Goal: Register for event/course

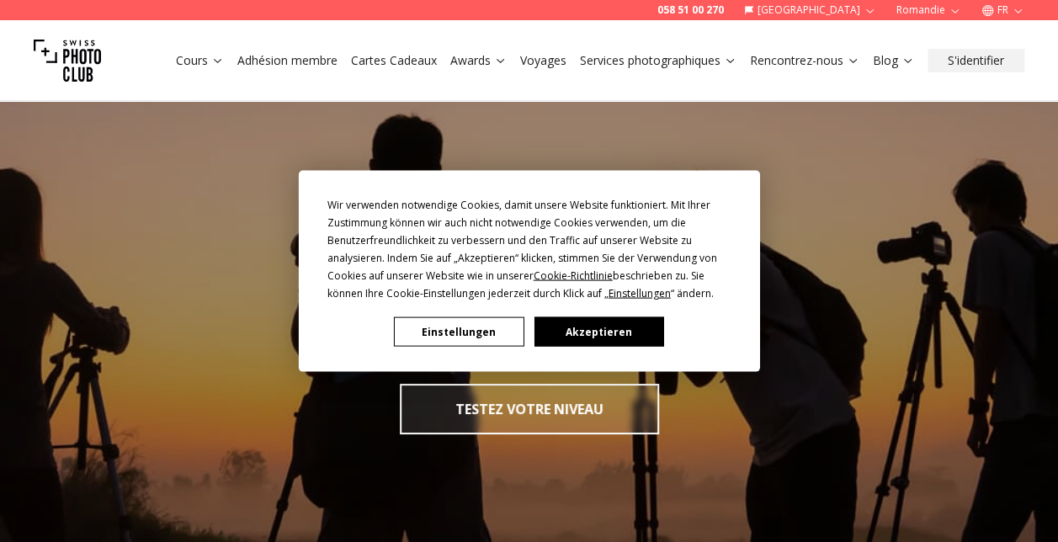
click at [448, 328] on button "Einstellungen" at bounding box center [459, 331] width 130 height 29
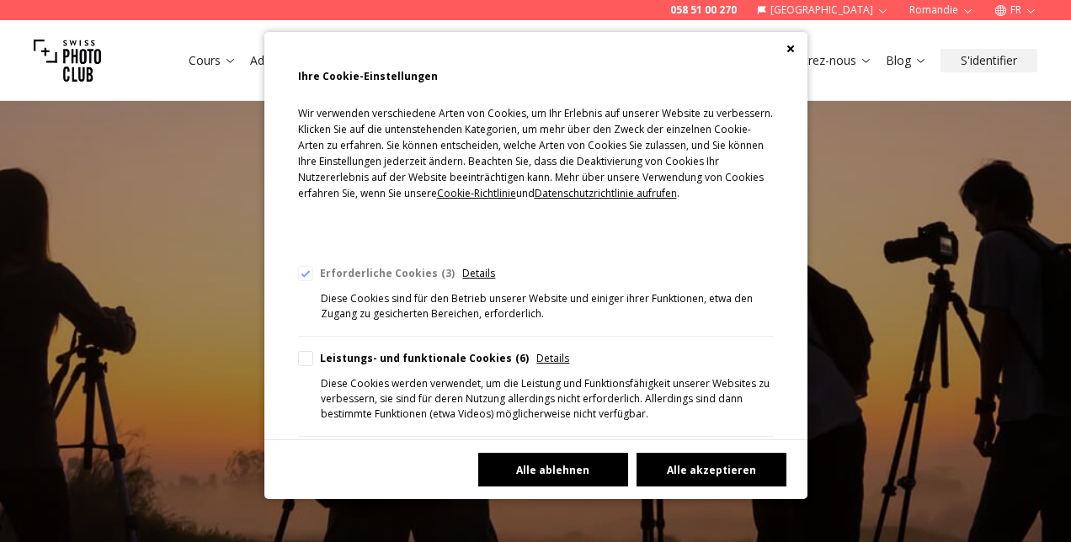
click at [572, 468] on button "Alle ablehnen" at bounding box center [553, 470] width 150 height 34
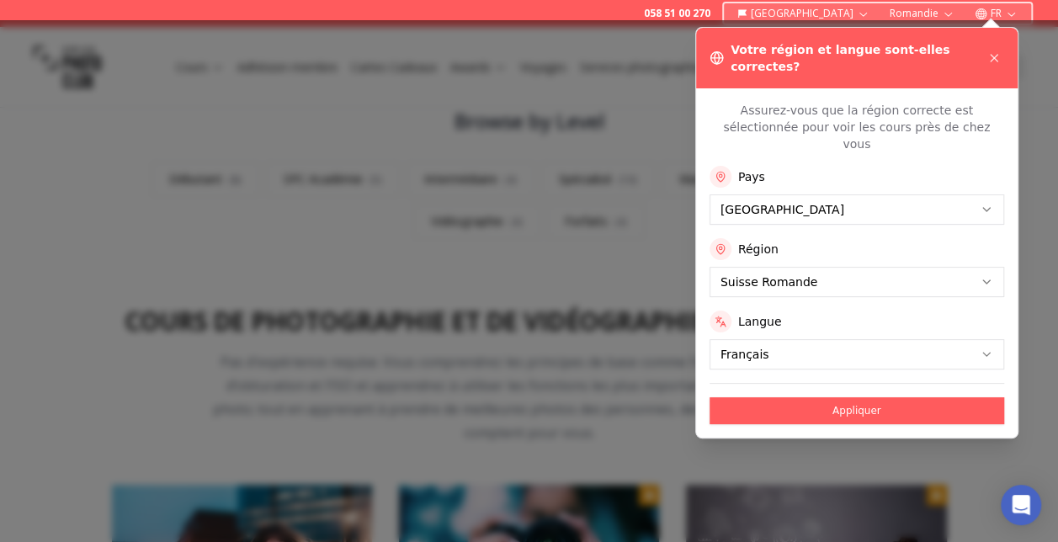
scroll to position [517, 0]
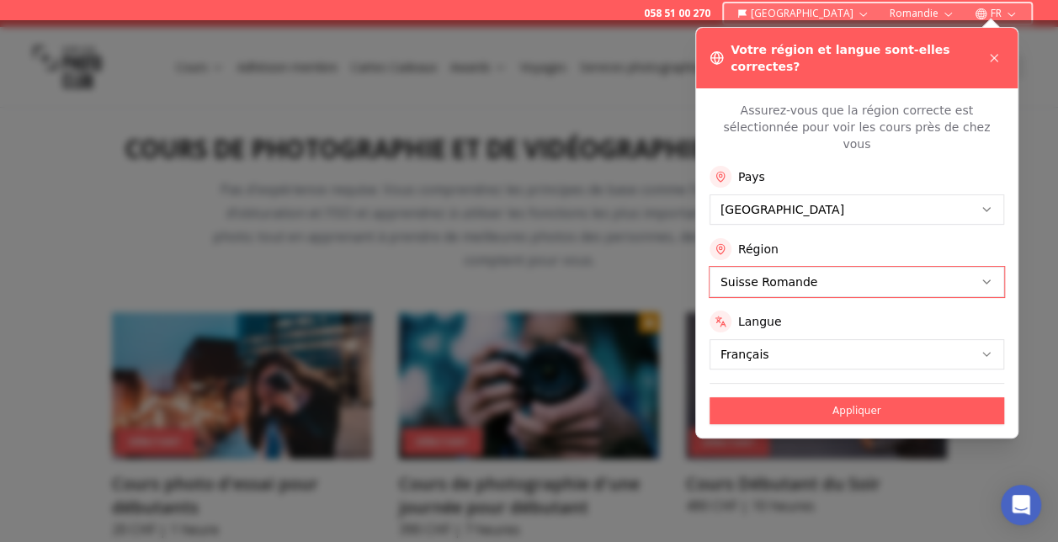
scroll to position [662, 0]
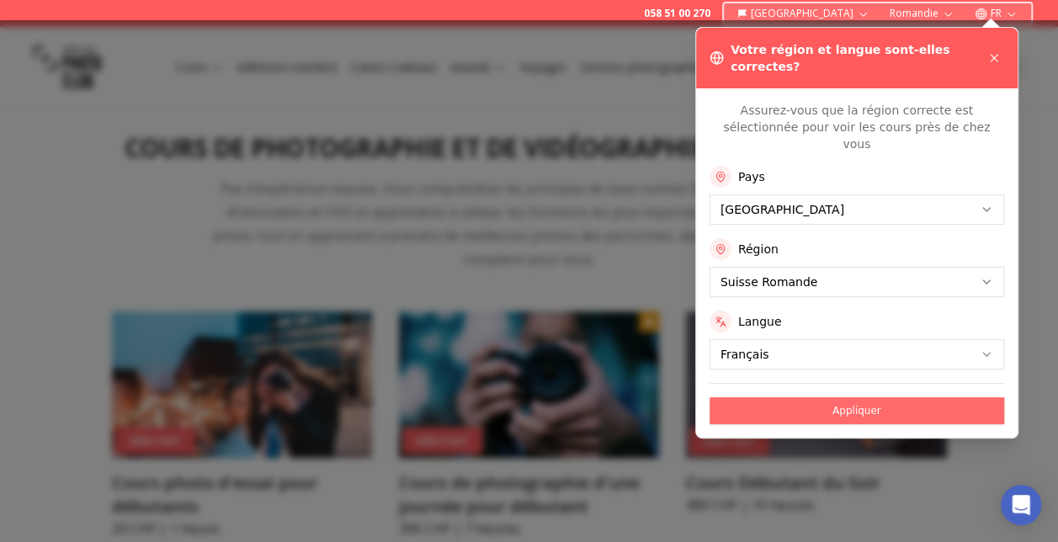
click at [857, 397] on button "Appliquer" at bounding box center [857, 410] width 295 height 27
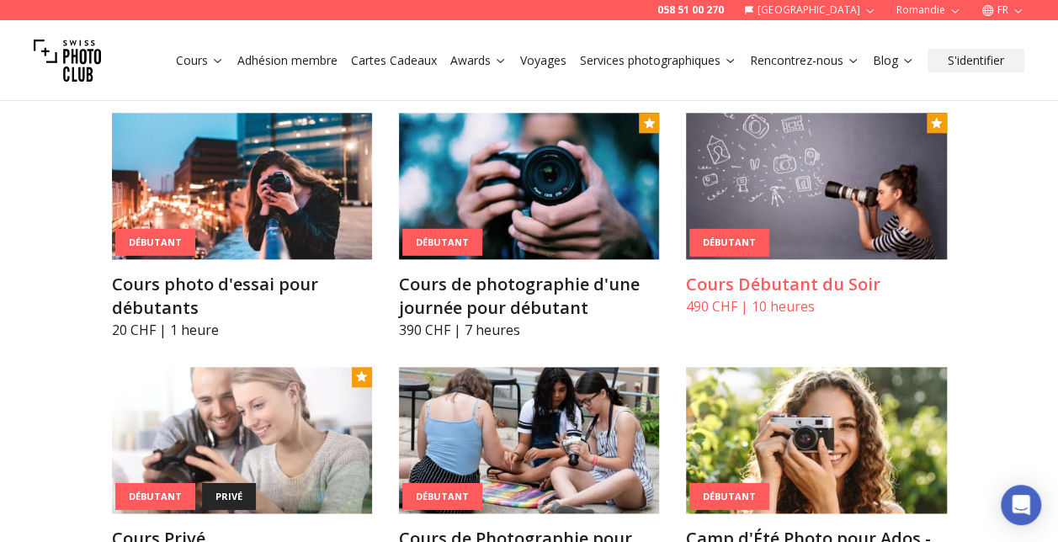
scroll to position [860, 0]
click at [726, 294] on h3 "Cours Débutant du Soir" at bounding box center [816, 285] width 260 height 24
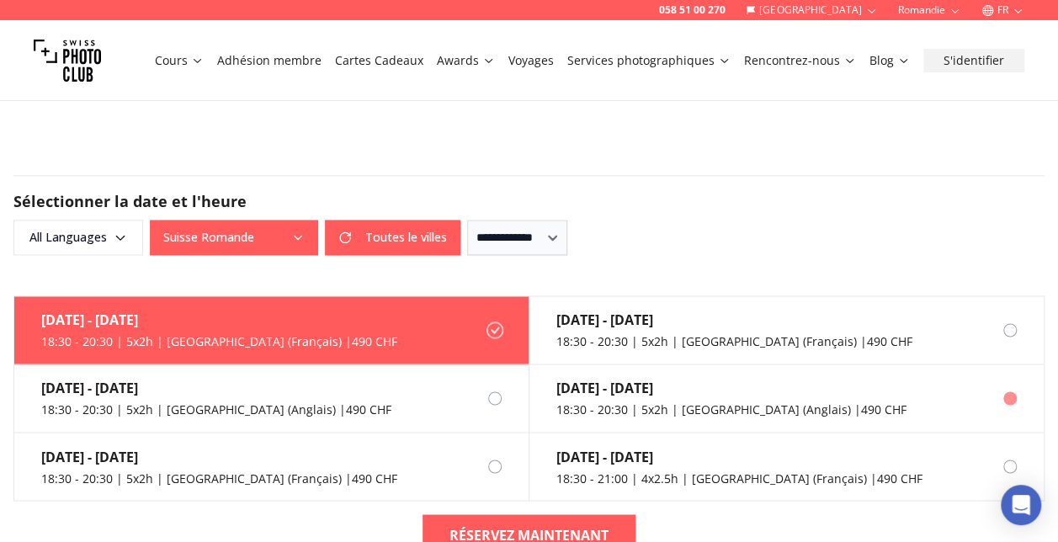
scroll to position [1167, 0]
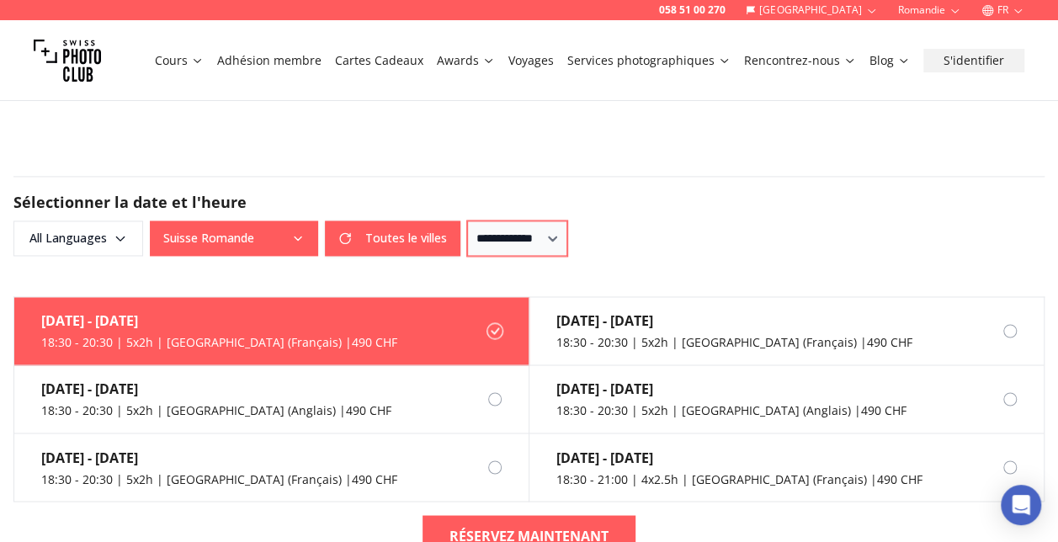
click at [567, 236] on select "**********" at bounding box center [517, 238] width 100 height 35
click at [702, 250] on div "**********" at bounding box center [528, 238] width 1031 height 35
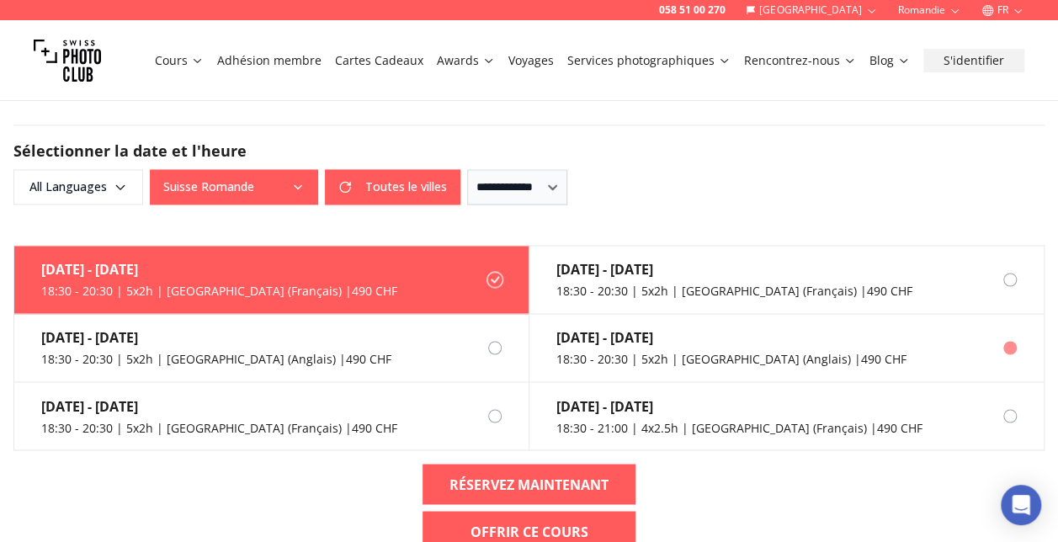
scroll to position [1227, 0]
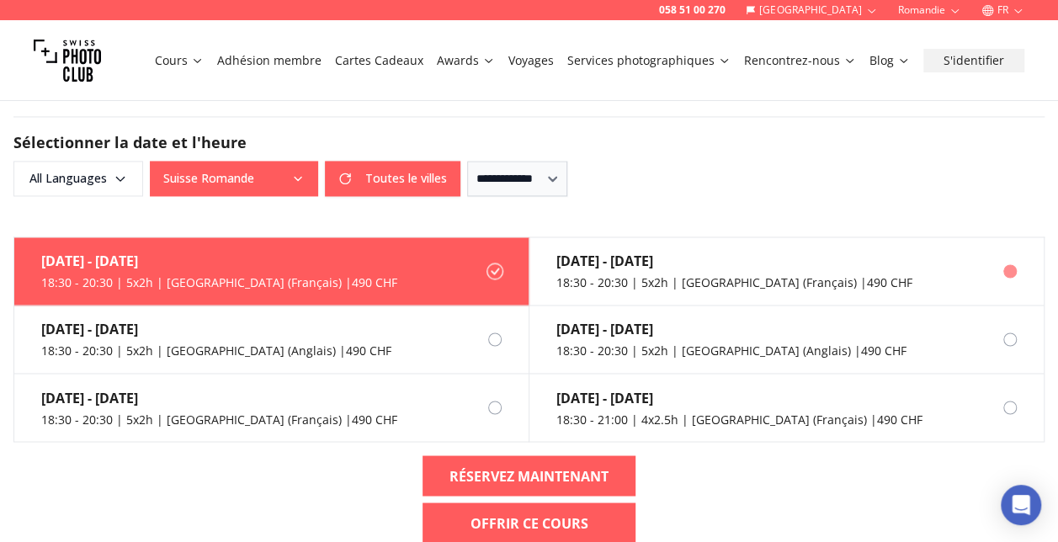
click at [627, 263] on div "[DATE] - [DATE]" at bounding box center [734, 261] width 356 height 20
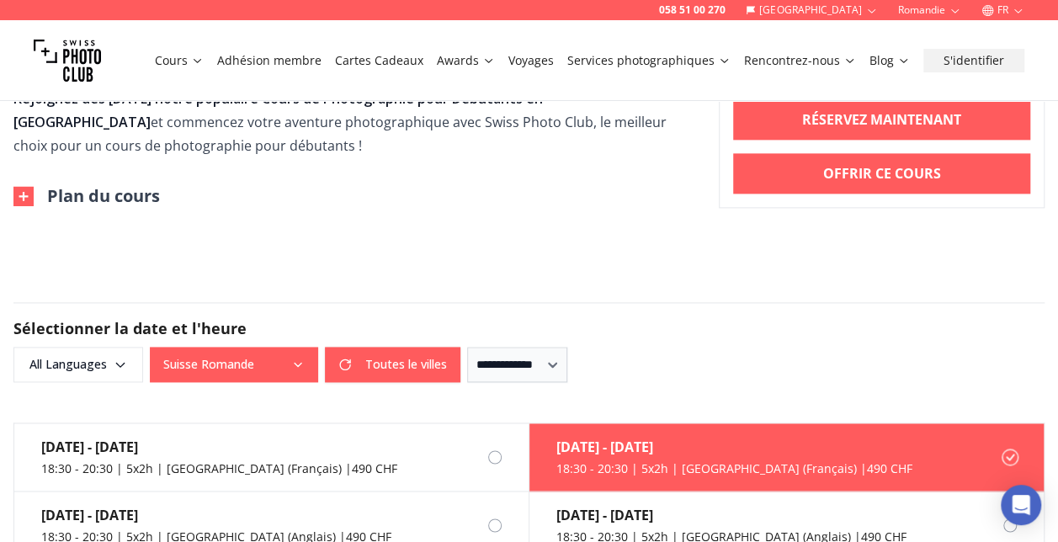
scroll to position [1042, 0]
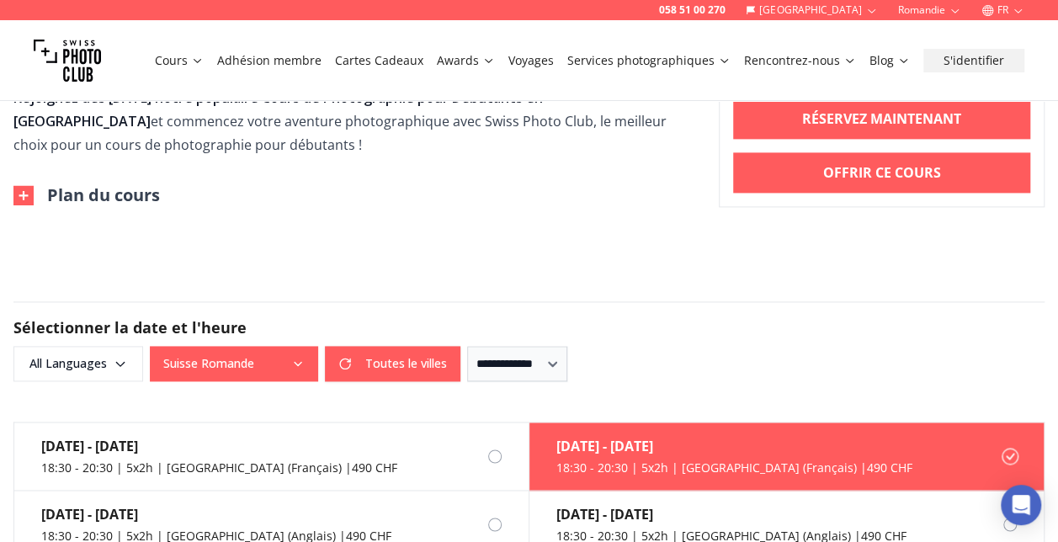
click at [29, 189] on img at bounding box center [23, 195] width 20 height 20
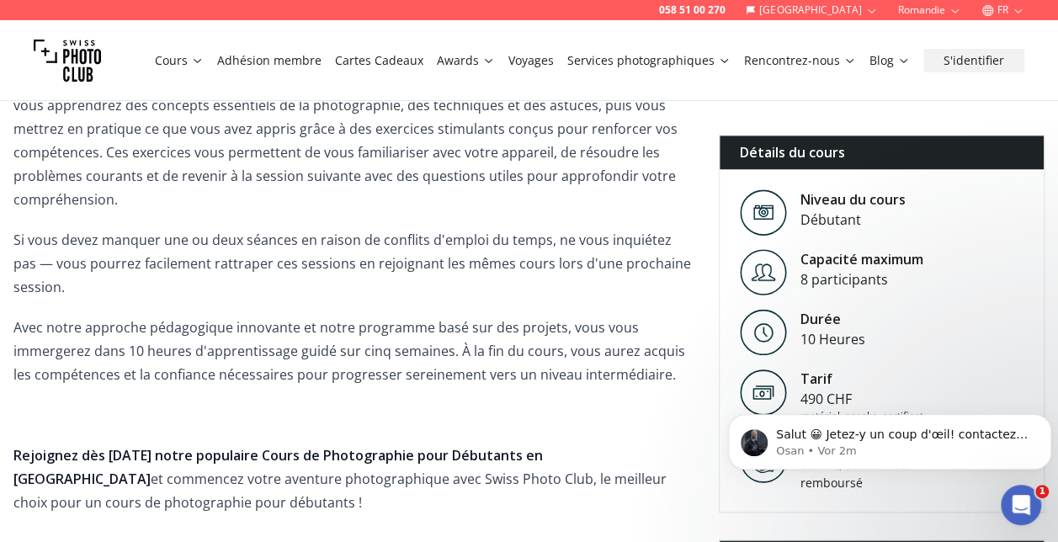
scroll to position [0, 0]
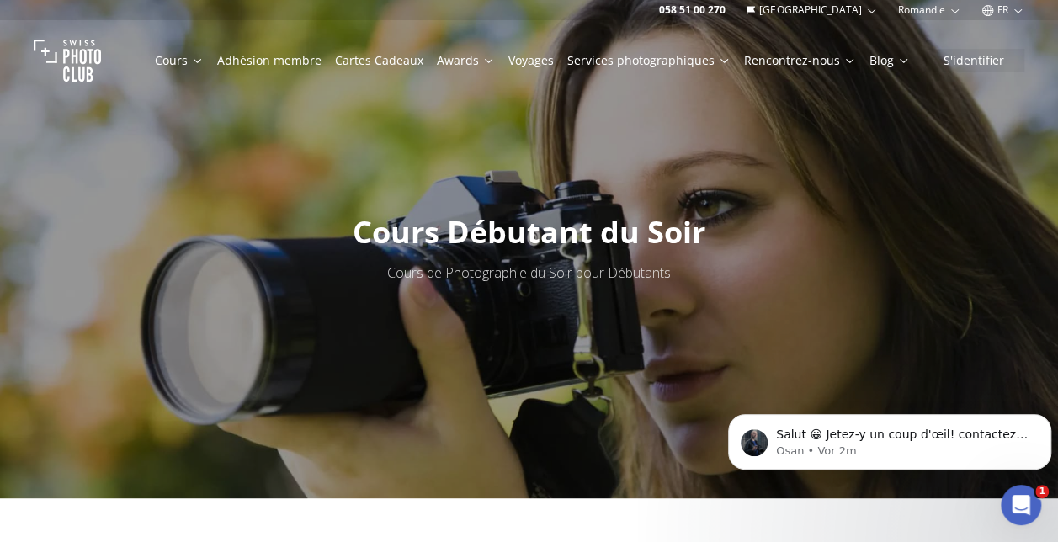
scroll to position [5, 0]
